Goal: Information Seeking & Learning: Find specific fact

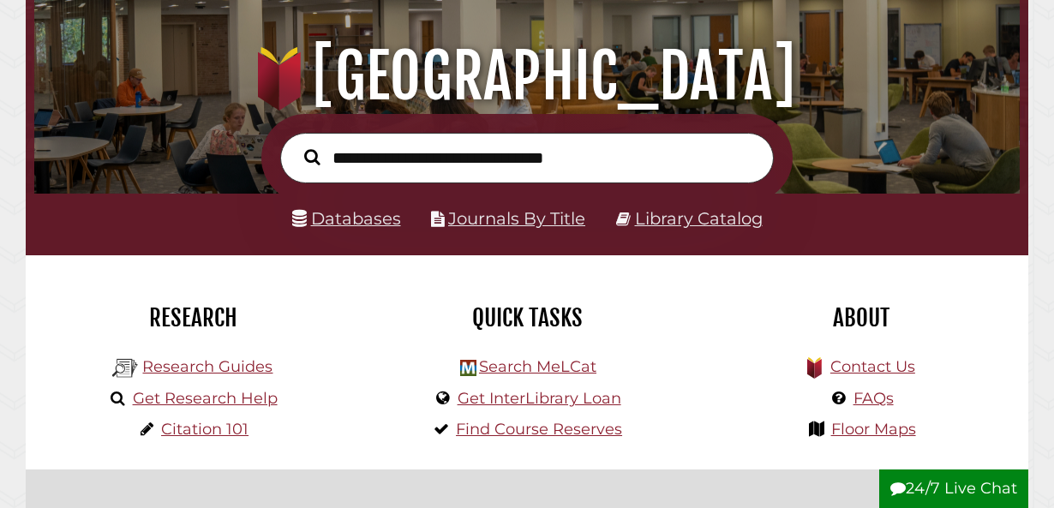
scroll to position [171, 0]
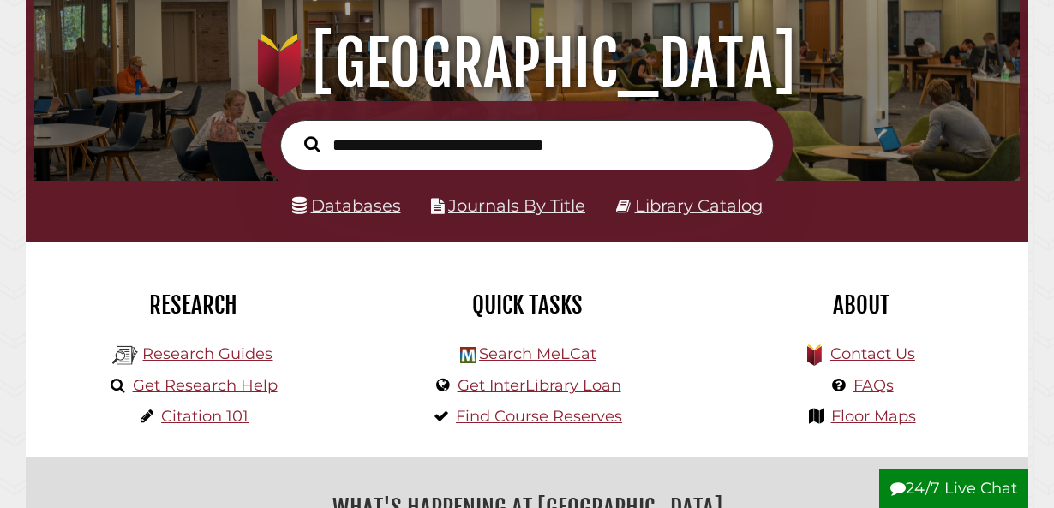
click at [387, 150] on input "text" at bounding box center [527, 145] width 494 height 51
type input "**********"
click at [296, 132] on button "Search" at bounding box center [312, 144] width 33 height 24
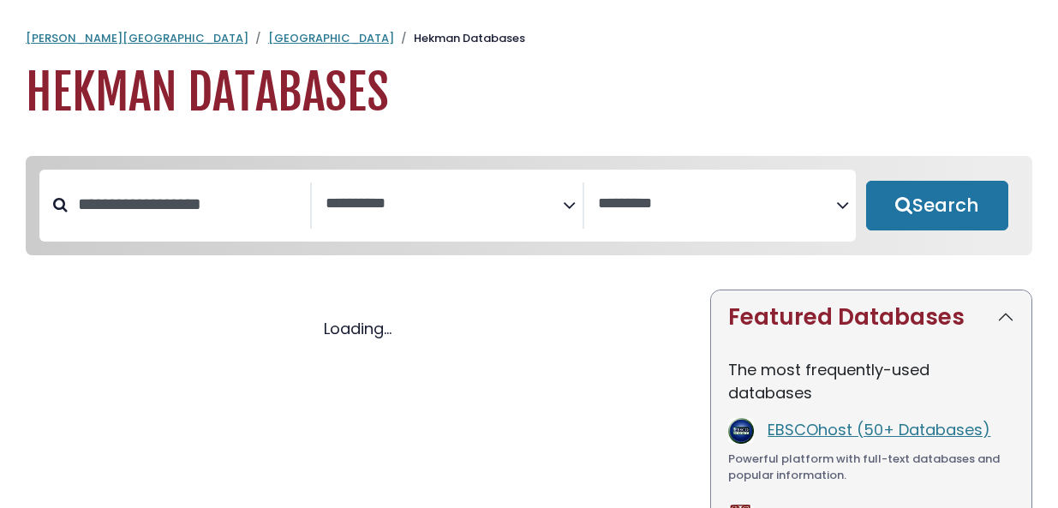
select select "Database Subject Filter"
select select "Database Vendors Filter"
select select "Database Subject Filter"
select select "Database Vendors Filter"
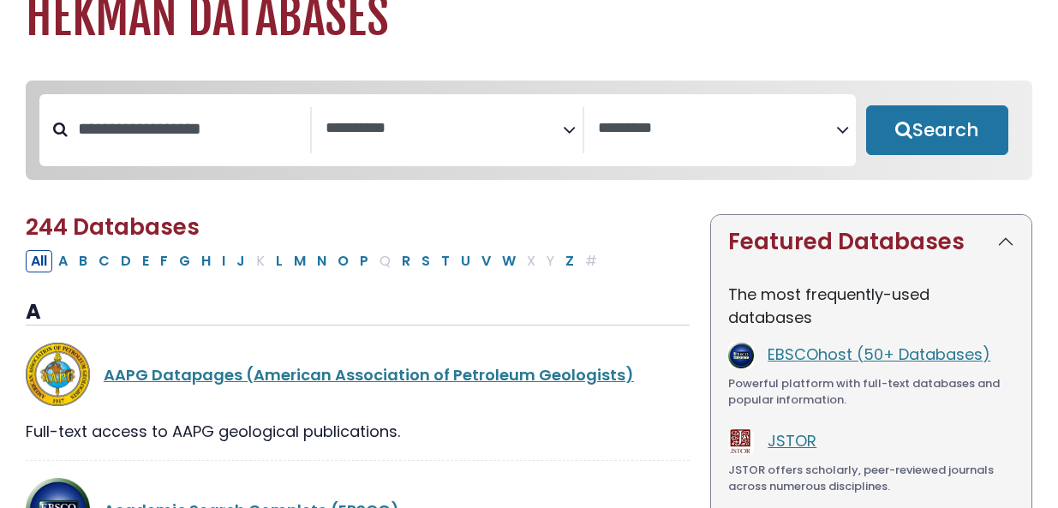
scroll to position [86, 0]
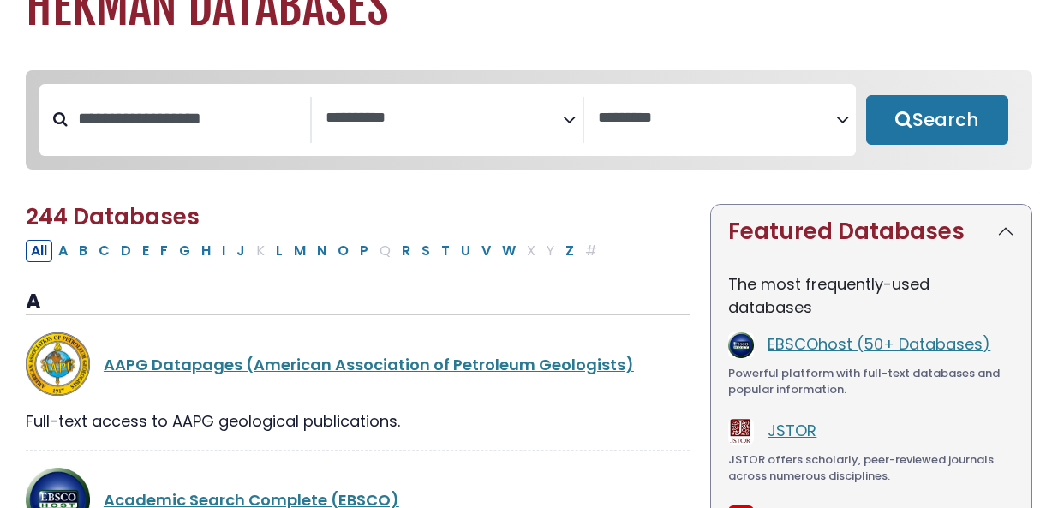
click at [573, 120] on icon "Search filters" at bounding box center [569, 117] width 13 height 26
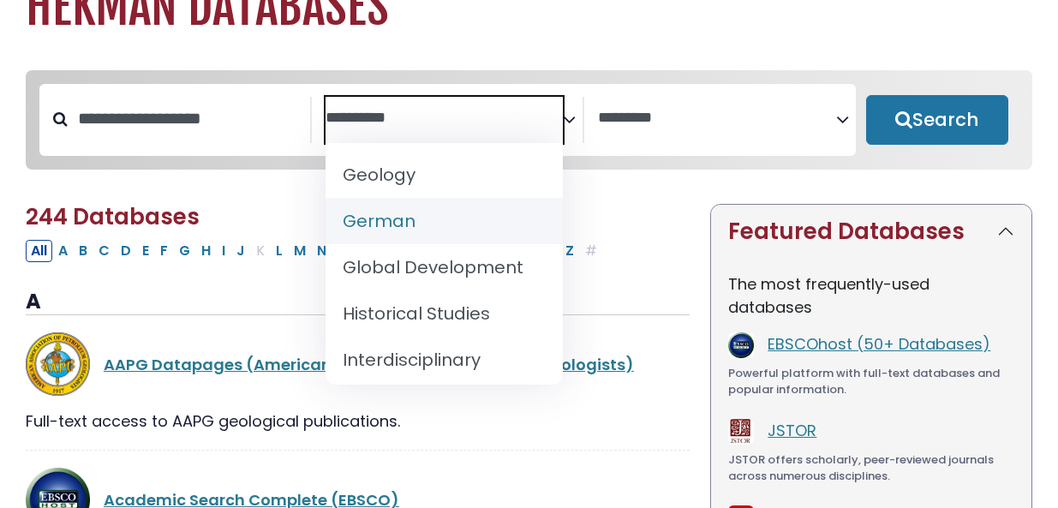
scroll to position [1114, 0]
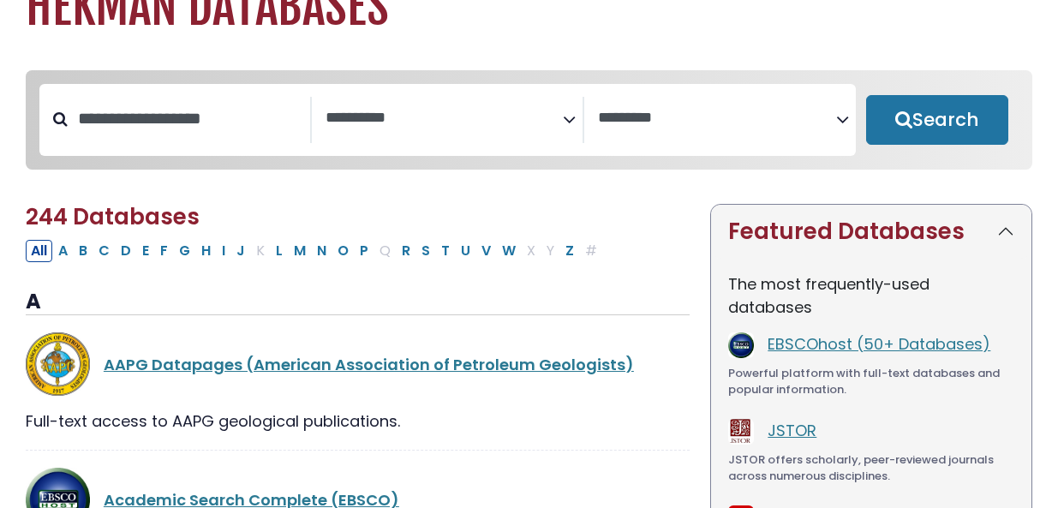
click at [674, 190] on div "**********" at bounding box center [529, 132] width 1028 height 125
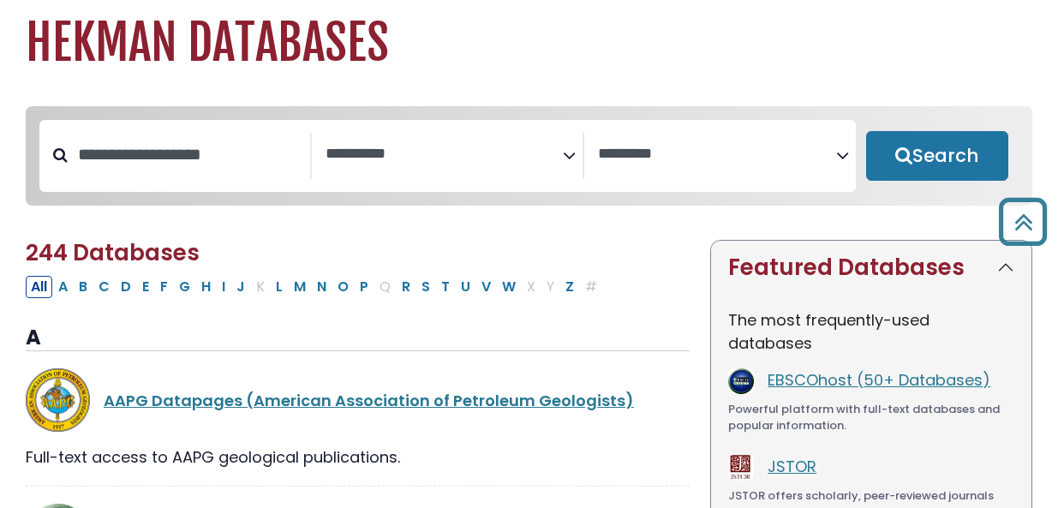
scroll to position [0, 0]
